Goal: Task Accomplishment & Management: Manage account settings

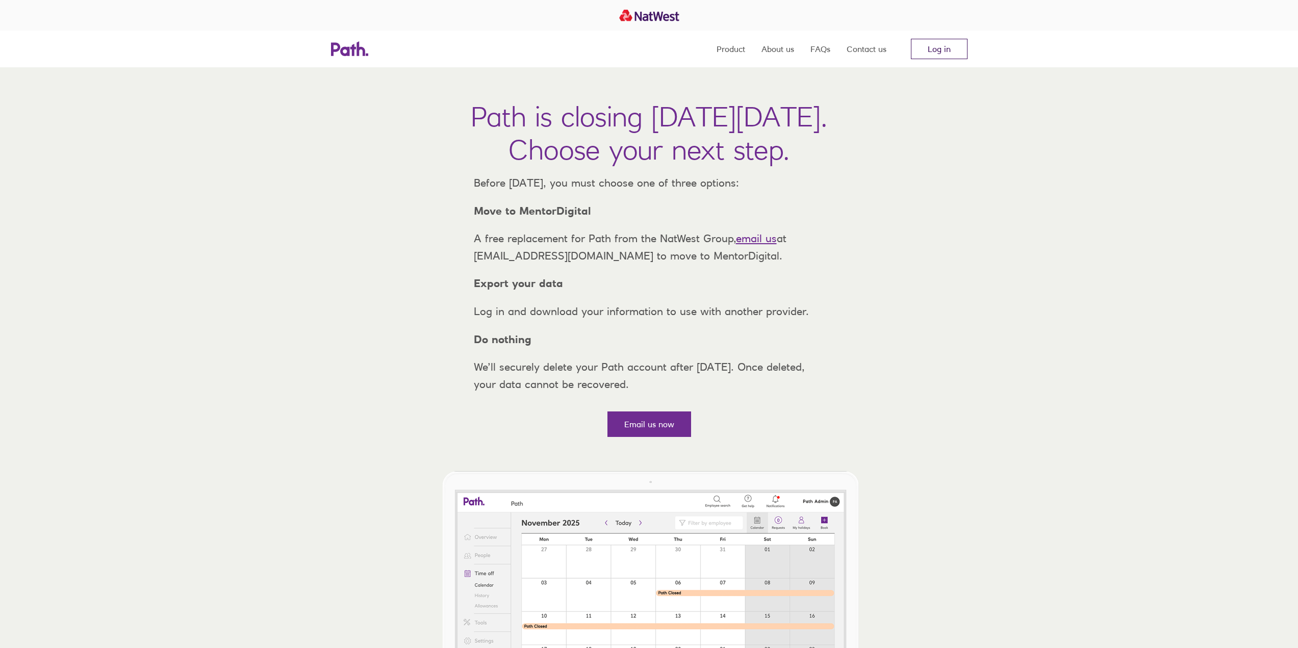
click at [942, 51] on link "Log in" at bounding box center [939, 49] width 57 height 20
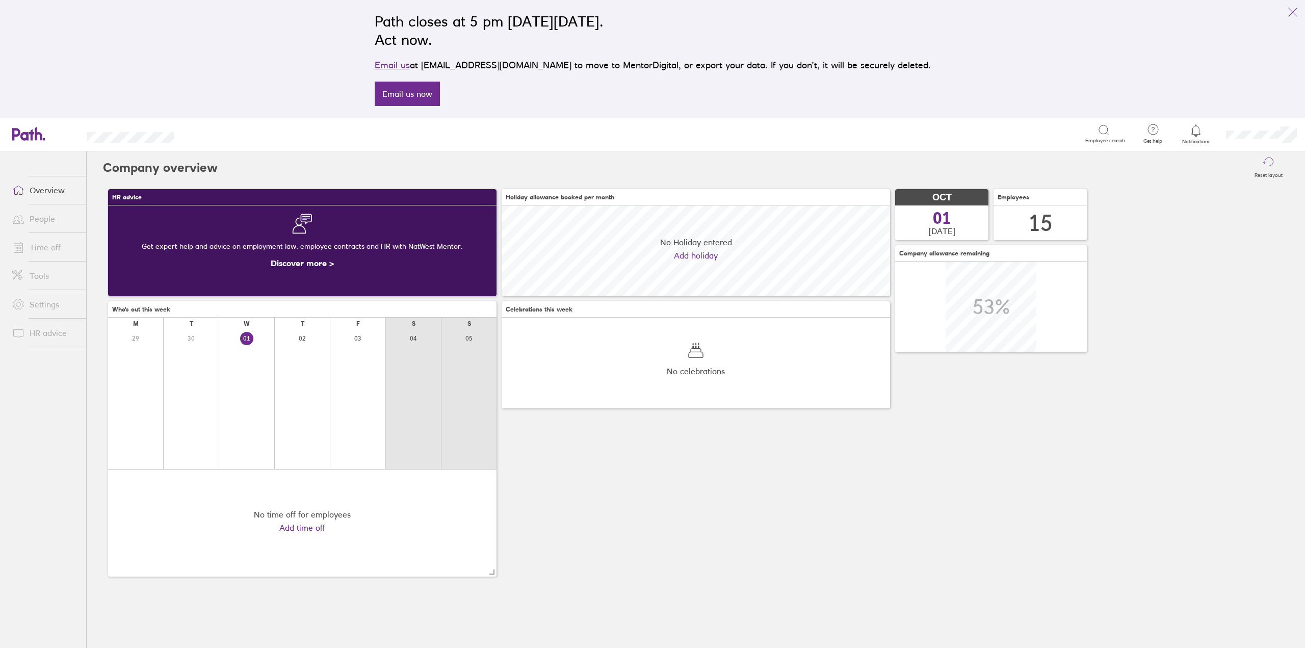
scroll to position [91, 389]
click at [54, 250] on link "Time off" at bounding box center [45, 247] width 82 height 20
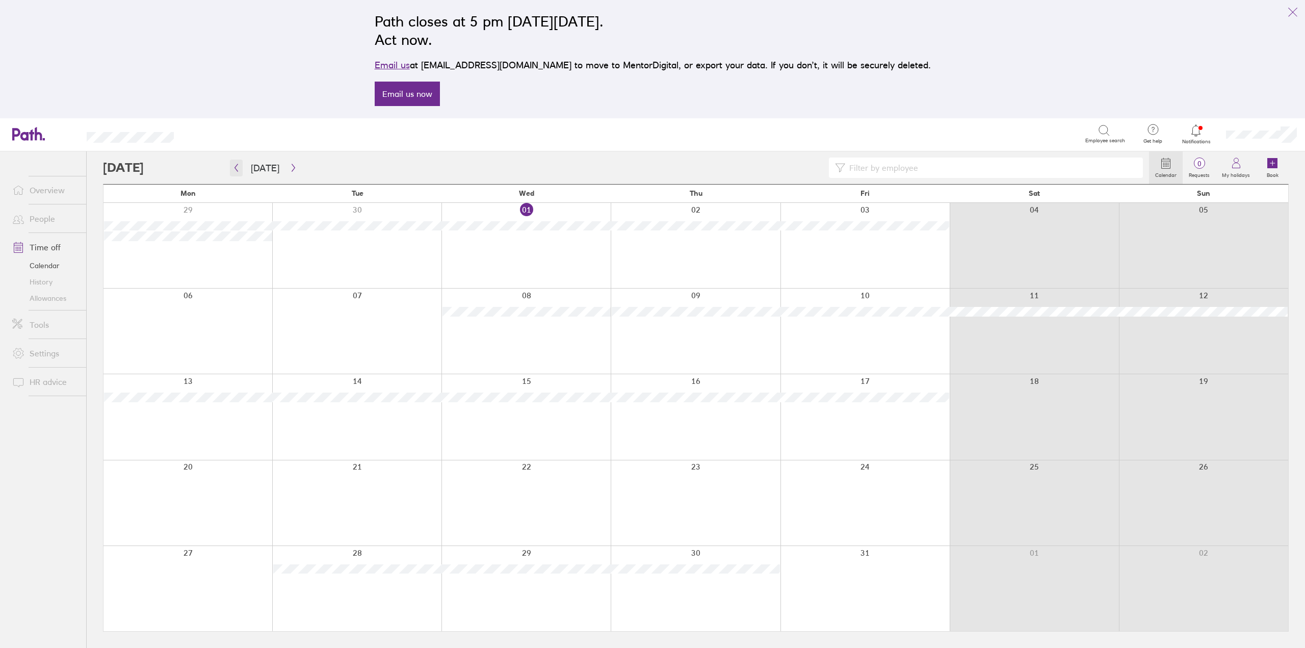
click at [237, 166] on icon "button" at bounding box center [236, 168] width 3 height 8
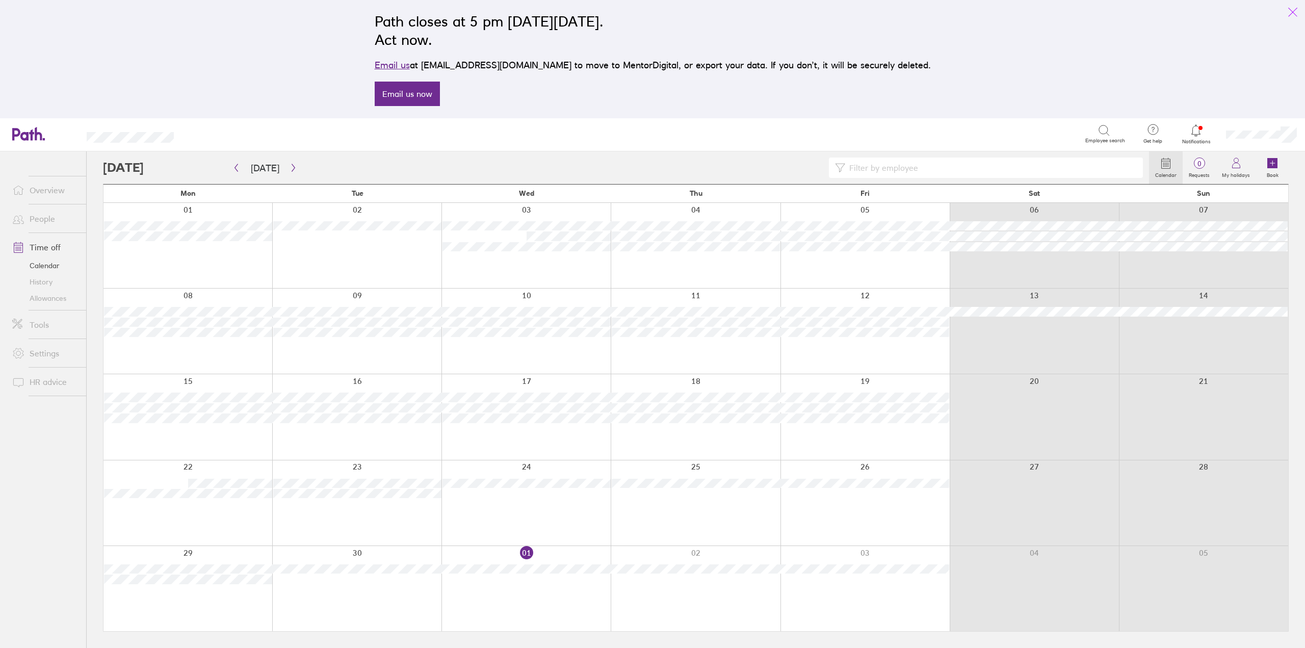
click at [1295, 9] on icon "link" at bounding box center [1293, 12] width 12 height 12
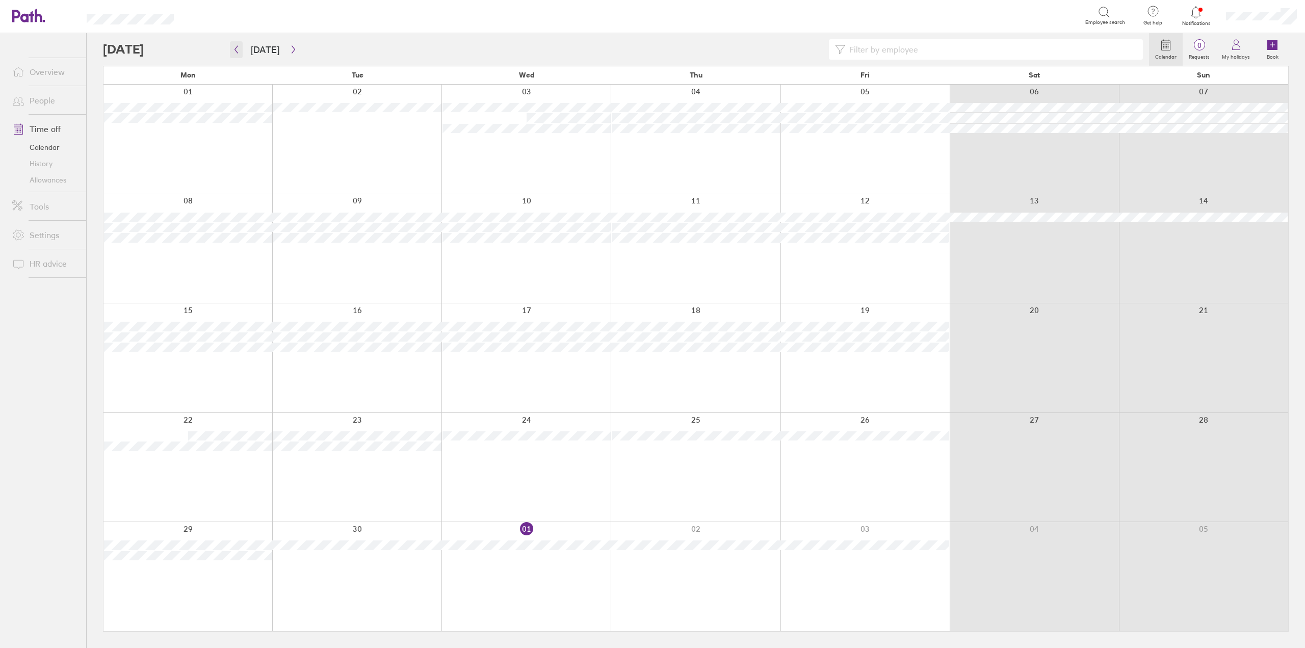
click at [235, 48] on icon "button" at bounding box center [237, 49] width 8 height 8
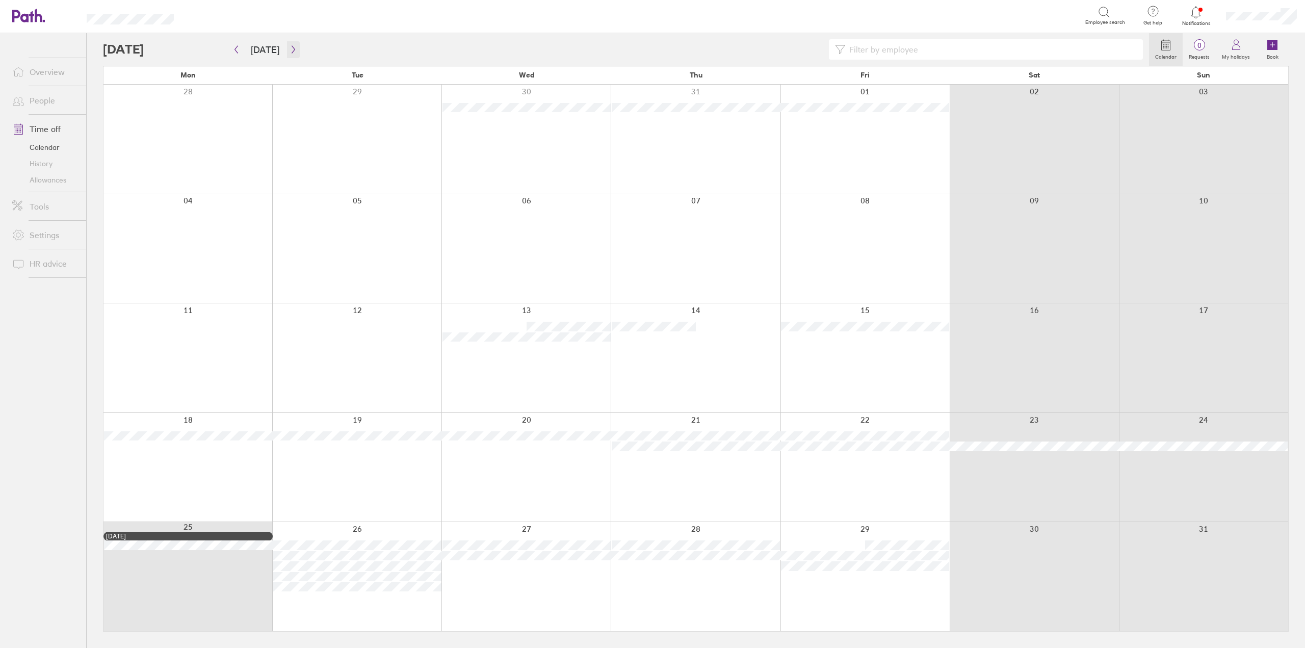
click at [292, 48] on icon "button" at bounding box center [293, 50] width 3 height 8
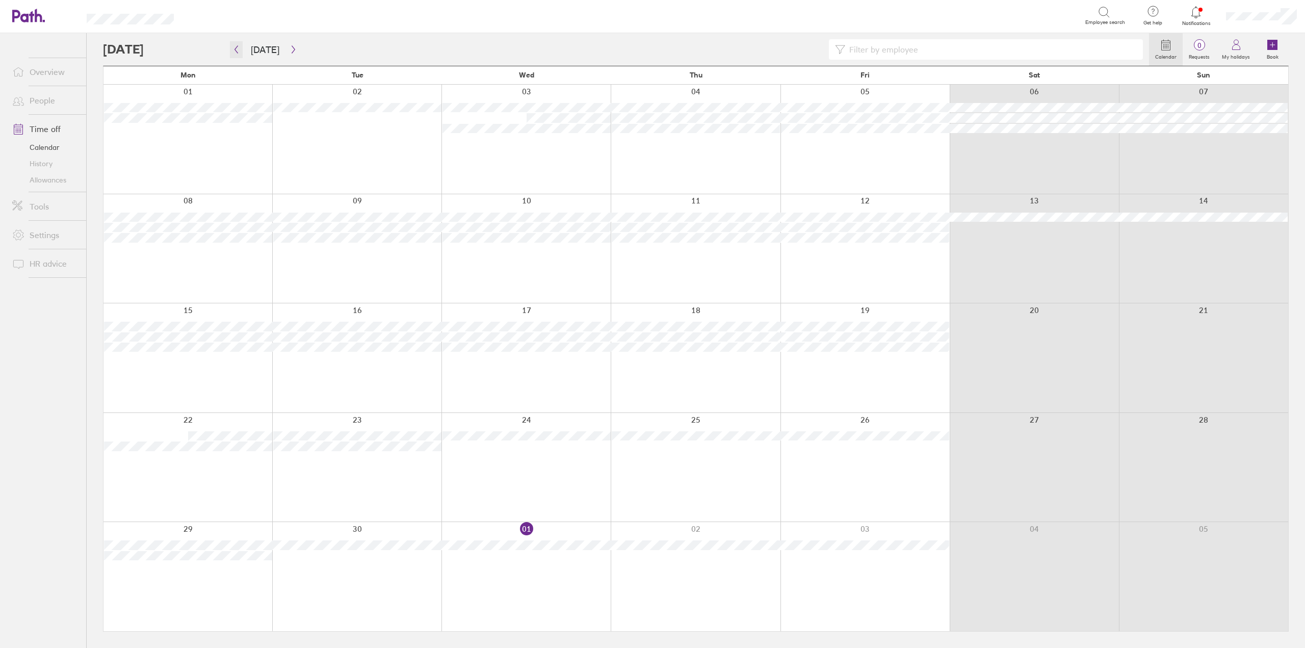
click at [235, 55] on button "button" at bounding box center [236, 49] width 13 height 17
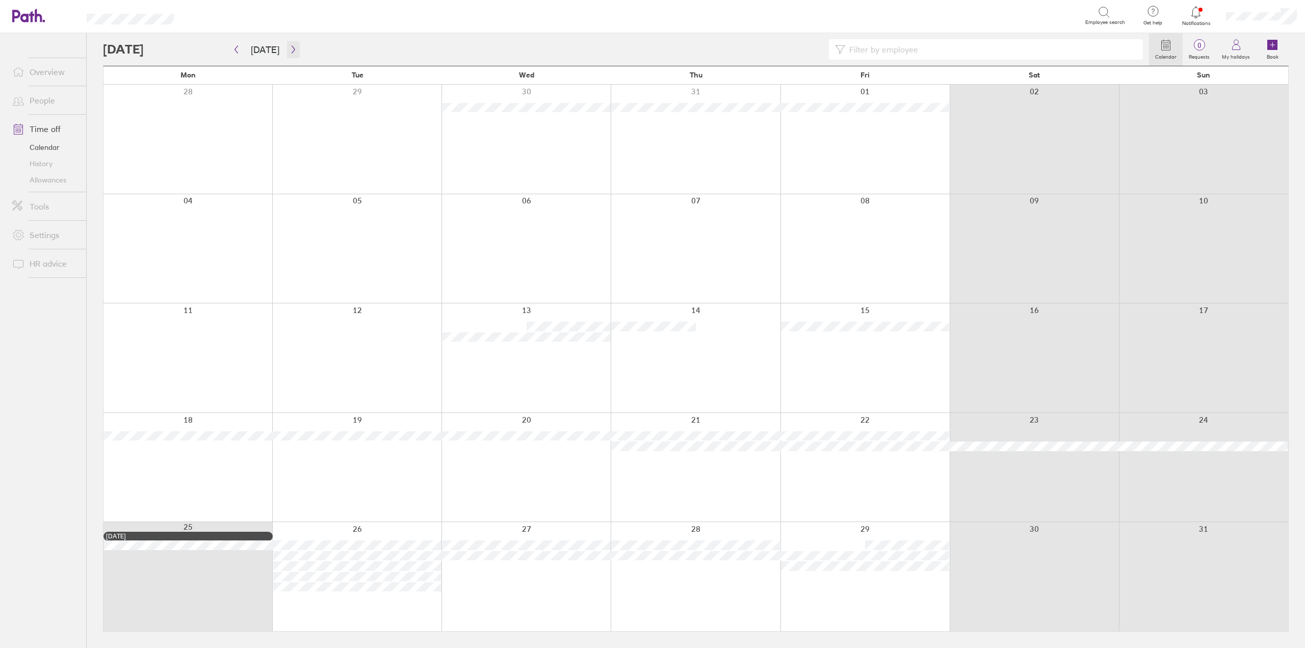
click at [290, 48] on icon "button" at bounding box center [294, 49] width 8 height 8
